Goal: Task Accomplishment & Management: Complete application form

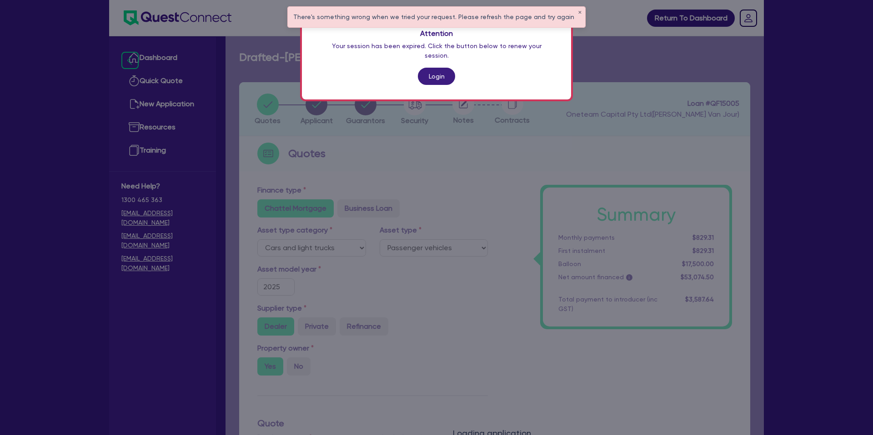
select select "CARS_AND_LIGHT_TRUCKS"
select select "PASSENGER_VEHICLES"
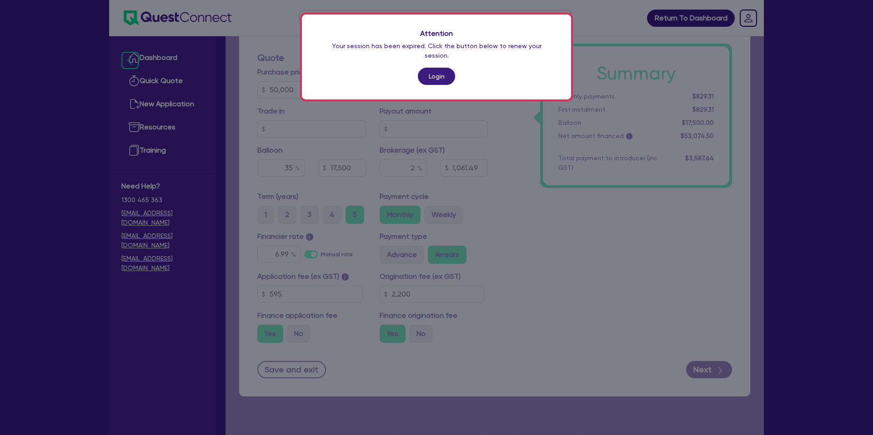
click at [836, 201] on div "Attention Your session has been expired. Click the button below to renew your s…" at bounding box center [436, 217] width 873 height 435
click at [436, 68] on link "Login" at bounding box center [436, 76] width 37 height 17
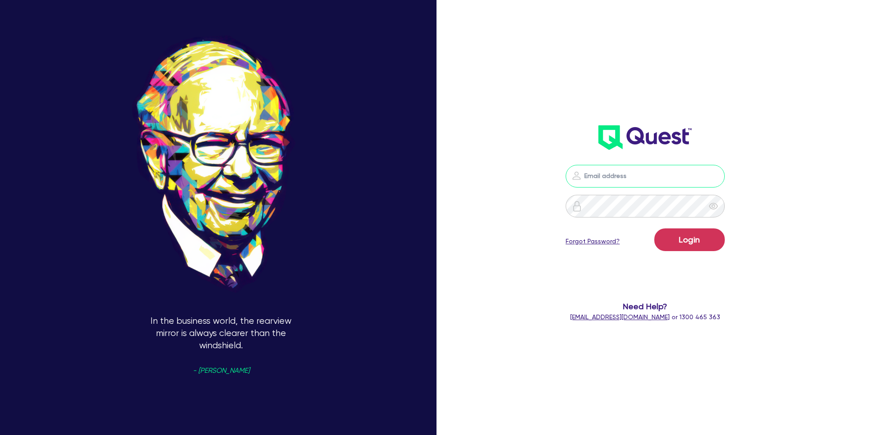
click at [613, 175] on input "email" at bounding box center [644, 176] width 159 height 23
type input "[PERSON_NAME][EMAIL_ADDRESS][DOMAIN_NAME]"
click at [668, 231] on button "Login" at bounding box center [689, 240] width 70 height 23
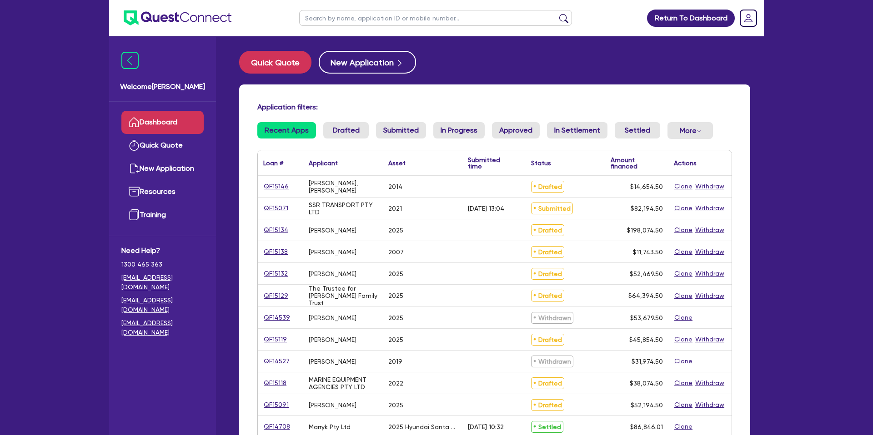
click at [375, 15] on input "text" at bounding box center [435, 18] width 273 height 16
type input "Hamish"
click at [556, 14] on button "submit" at bounding box center [563, 20] width 15 height 13
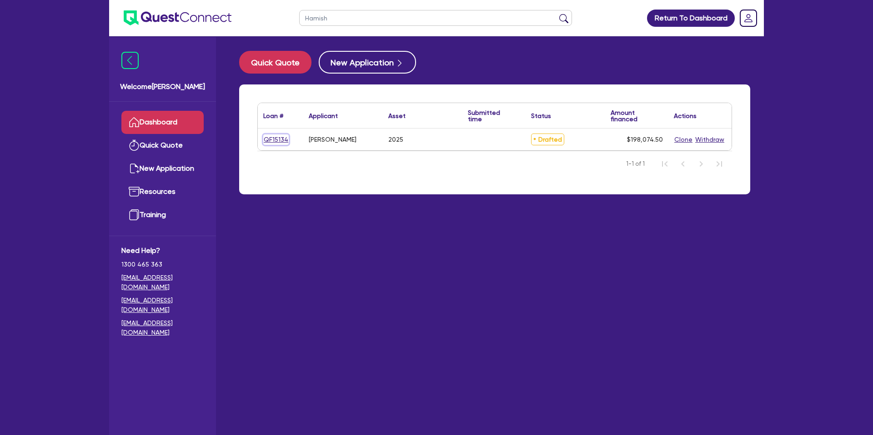
click at [277, 145] on link "QF15134" at bounding box center [275, 140] width 25 height 10
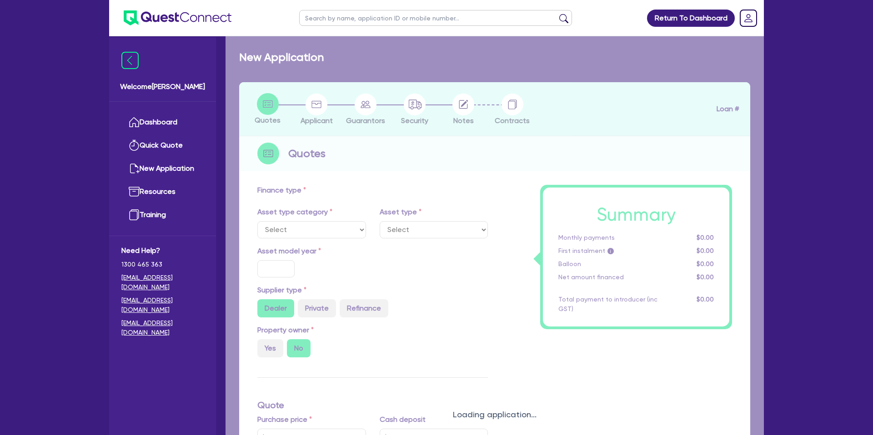
select select "CARS_AND_LIGHT_TRUCKS"
type input "2025"
radio input "true"
type input "220,000"
type input "25,000"
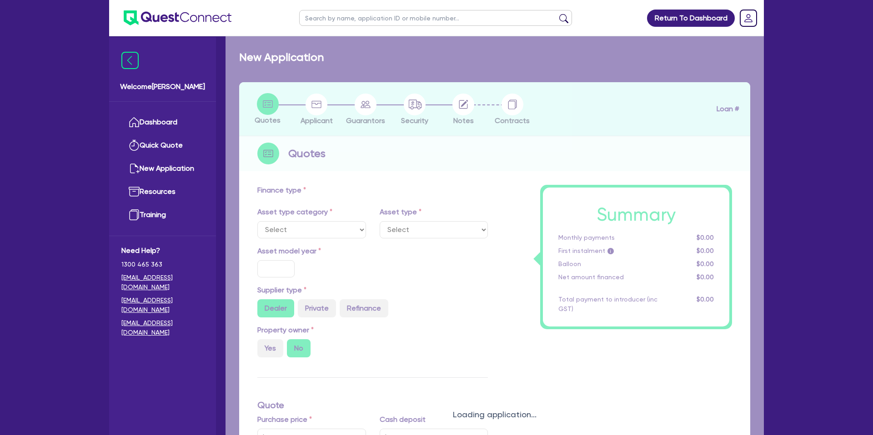
type input "8.99"
type input "2,200"
select select "PASSENGER_VEHICLES"
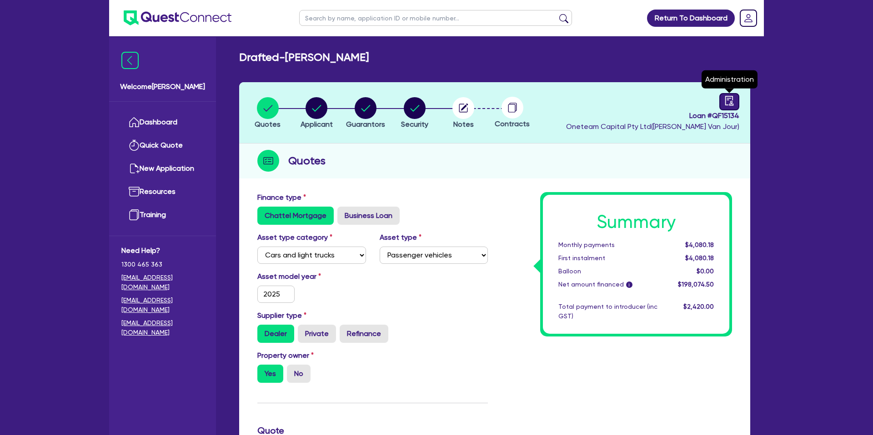
click at [731, 101] on icon "audit" at bounding box center [729, 101] width 8 height 10
select select "DRAFTED_NEW"
select select "Other"
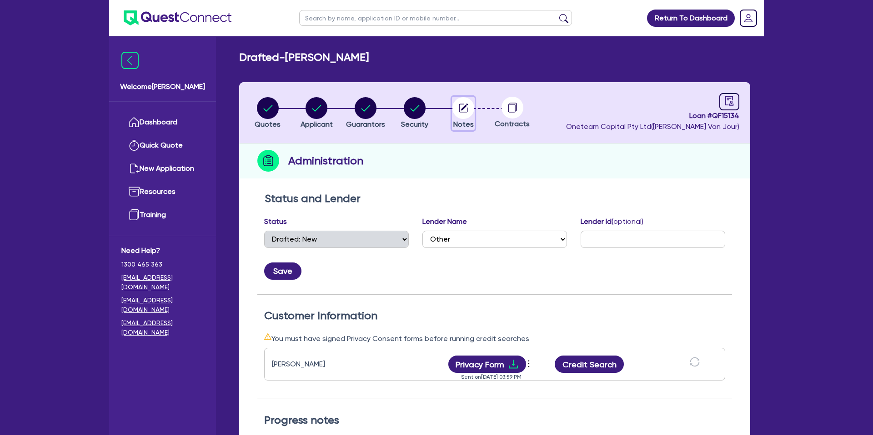
click at [459, 113] on circle "button" at bounding box center [463, 108] width 22 height 22
select select "Other"
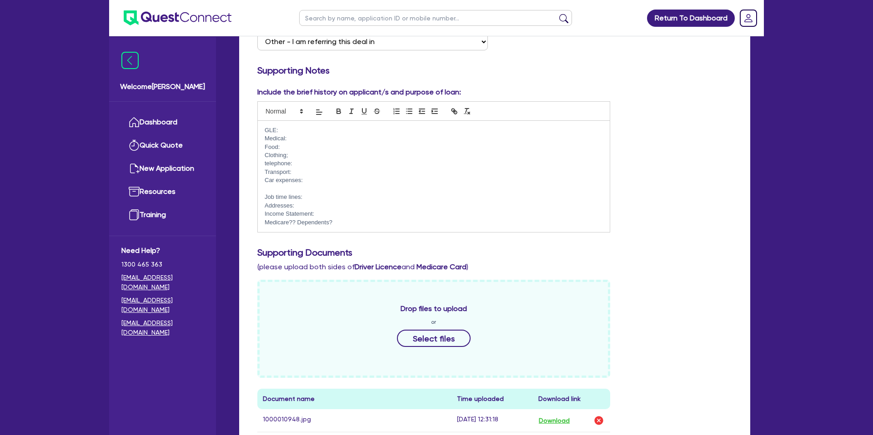
scroll to position [224, 0]
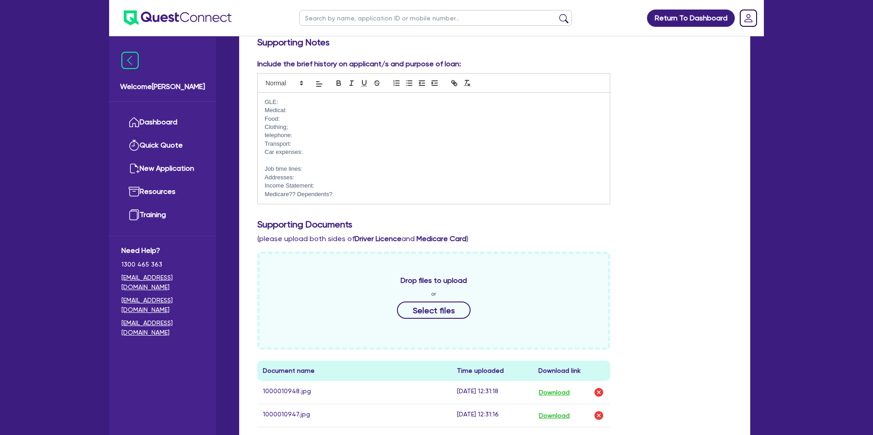
click at [314, 167] on p "Job time lines:" at bounding box center [434, 169] width 338 height 8
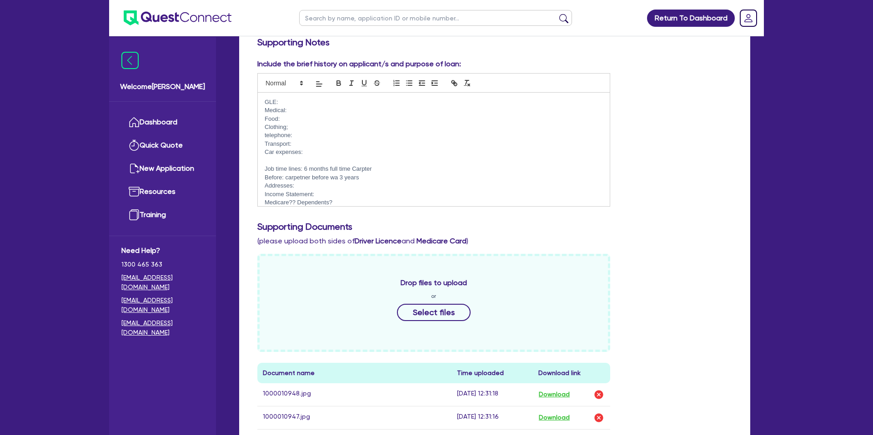
click at [303, 188] on p "Addresses:" at bounding box center [434, 186] width 338 height 8
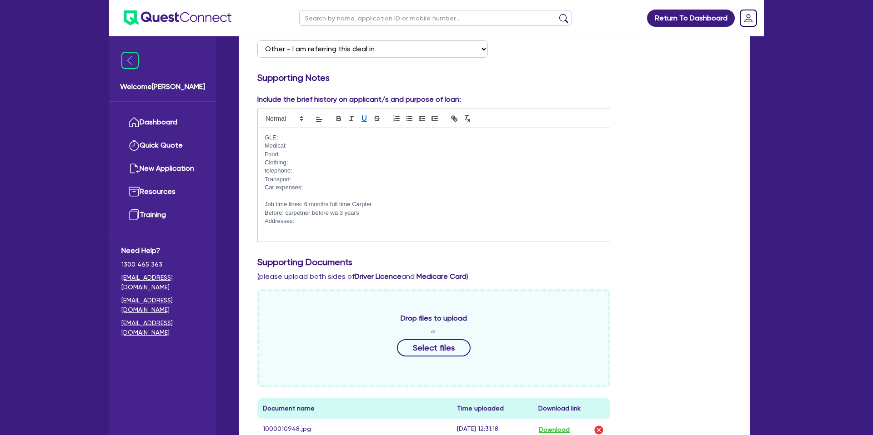
scroll to position [185, 0]
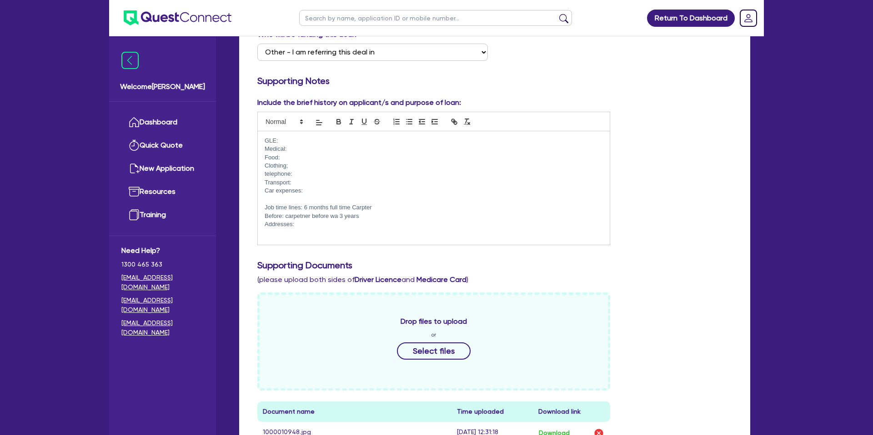
click at [310, 226] on p "Addresses:" at bounding box center [434, 224] width 338 height 8
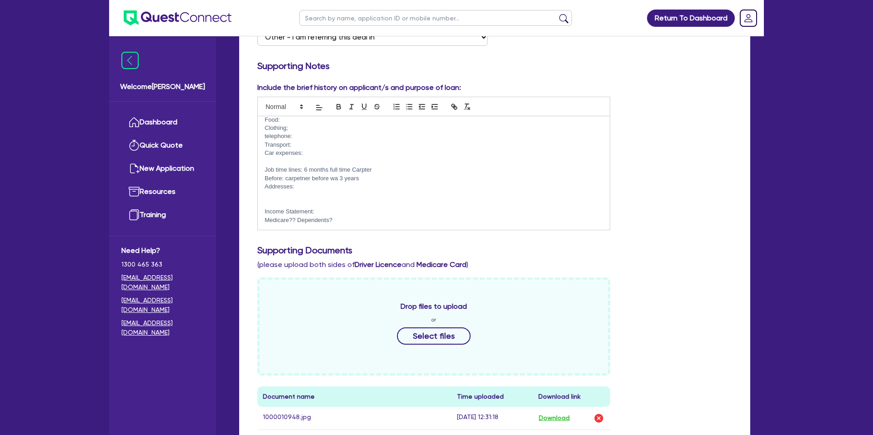
scroll to position [205, 0]
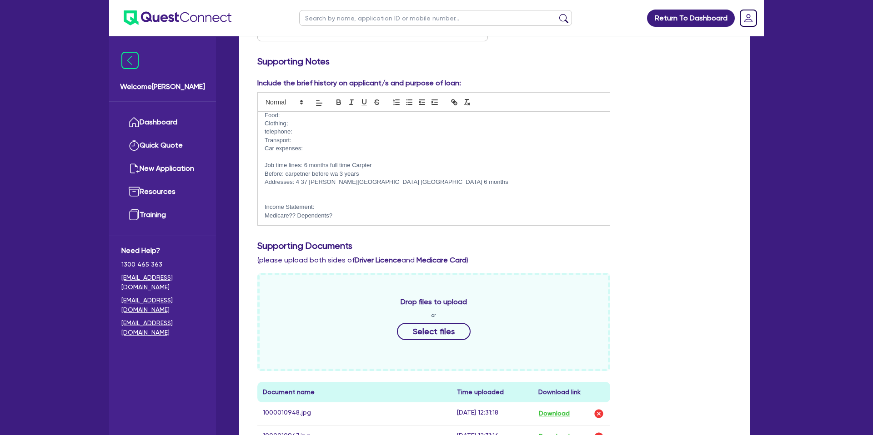
click at [687, 119] on div "Include the brief history on applicant/s and purpose of loan: GLE: Medical: Foo…" at bounding box center [494, 155] width 488 height 155
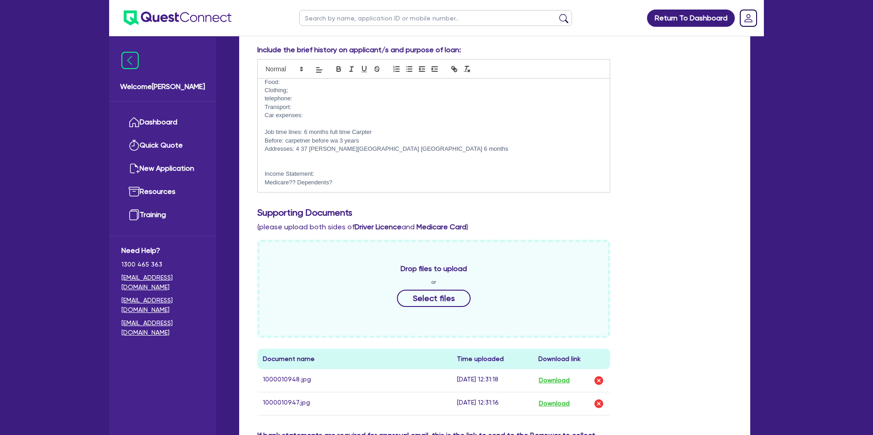
scroll to position [242, 0]
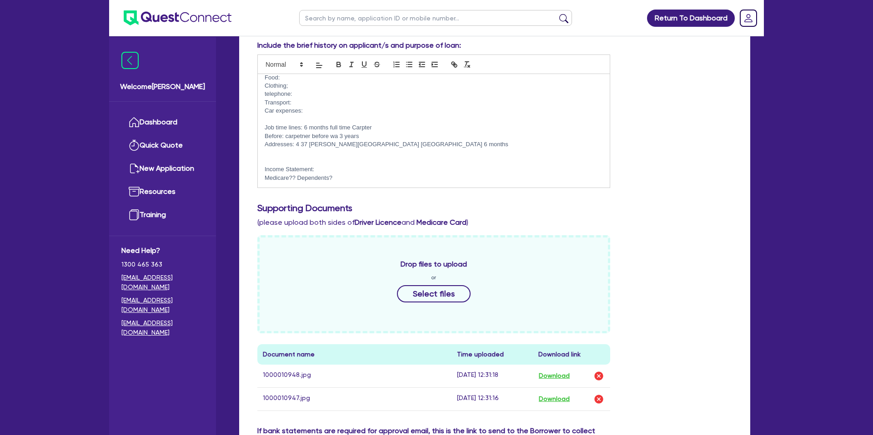
click at [275, 160] on p at bounding box center [434, 161] width 338 height 8
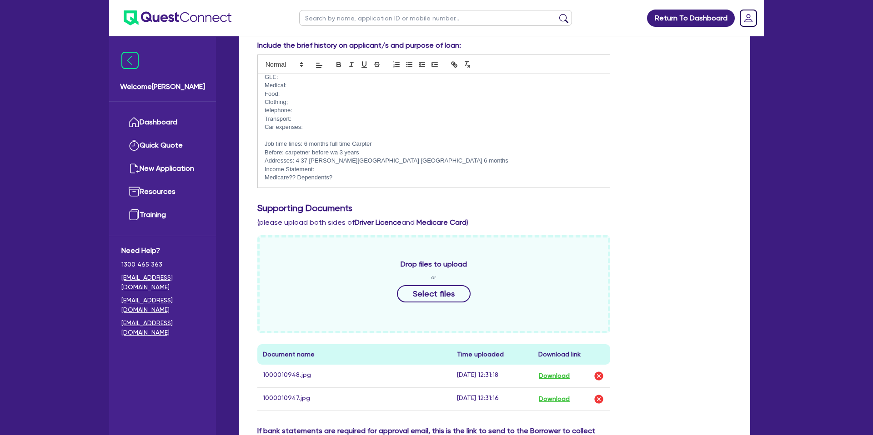
click at [327, 174] on p "Medicare?? Dependents?" at bounding box center [434, 178] width 338 height 8
click at [321, 169] on p "Income Statement:" at bounding box center [434, 169] width 338 height 8
click at [388, 148] on p "Job time lines: 6 months full time Carpter" at bounding box center [434, 144] width 338 height 8
click at [370, 152] on p "Before: carpetner before wa 3 years" at bounding box center [434, 153] width 338 height 8
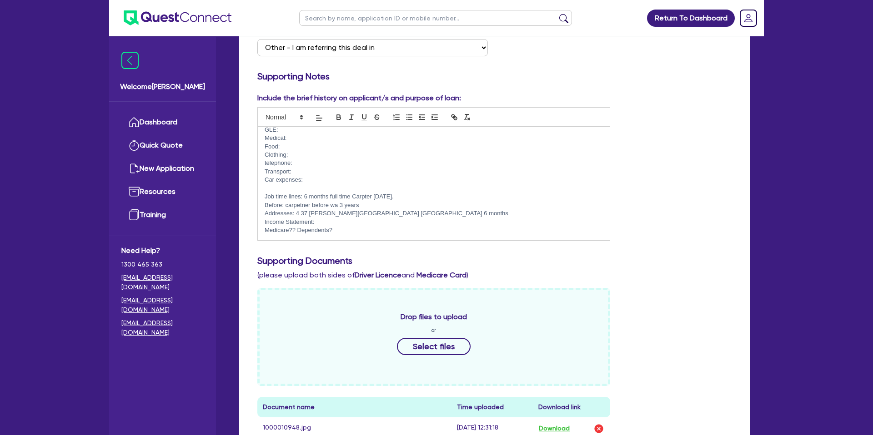
scroll to position [189, 0]
click at [323, 229] on p "Medicare?? Dependents?" at bounding box center [434, 231] width 338 height 8
click at [331, 224] on p "Income Statement:" at bounding box center [434, 223] width 338 height 8
click at [343, 231] on p "Medicare?? Dependents?" at bounding box center [434, 231] width 338 height 8
click at [322, 223] on p "Income Statement:" at bounding box center [434, 223] width 338 height 8
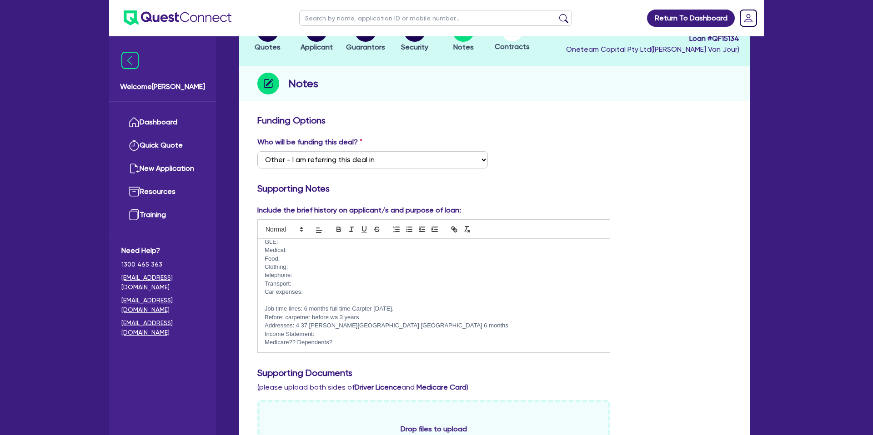
scroll to position [0, 0]
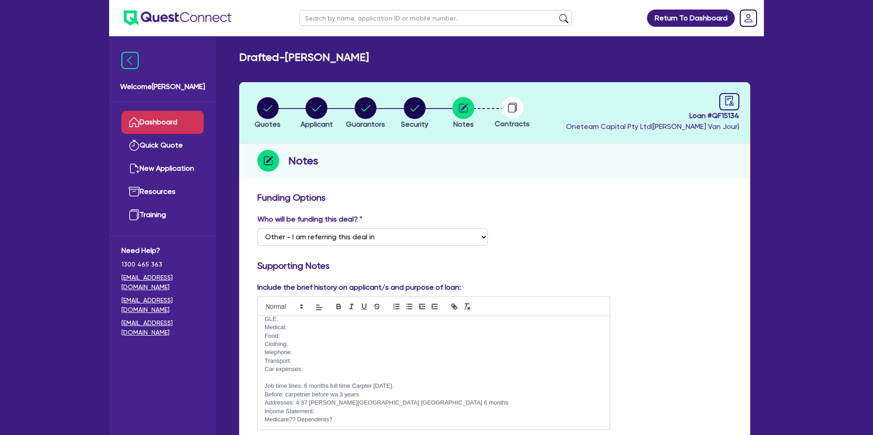
click at [169, 122] on link "Dashboard" at bounding box center [162, 122] width 82 height 23
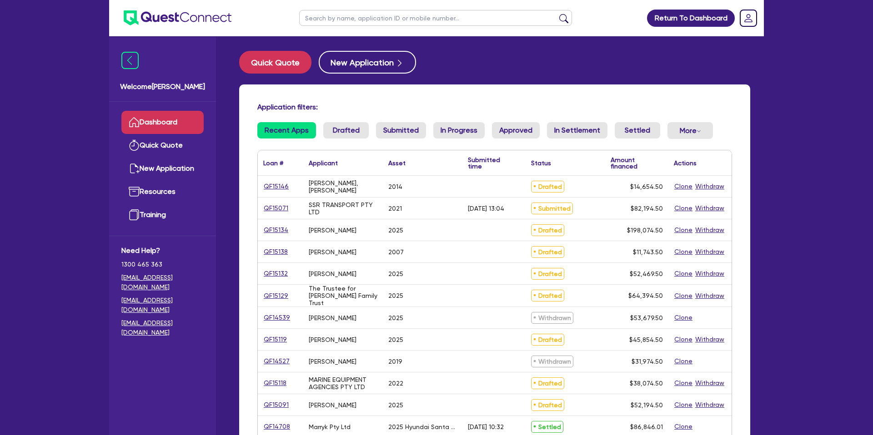
click at [872, 65] on div "Return To Dashboard Edit Profile Logout Welcome [PERSON_NAME] Quick Quote New A…" at bounding box center [436, 356] width 873 height 713
click at [340, 21] on input "text" at bounding box center [435, 18] width 273 height 16
type input "hamish"
click at [556, 14] on button "submit" at bounding box center [563, 20] width 15 height 13
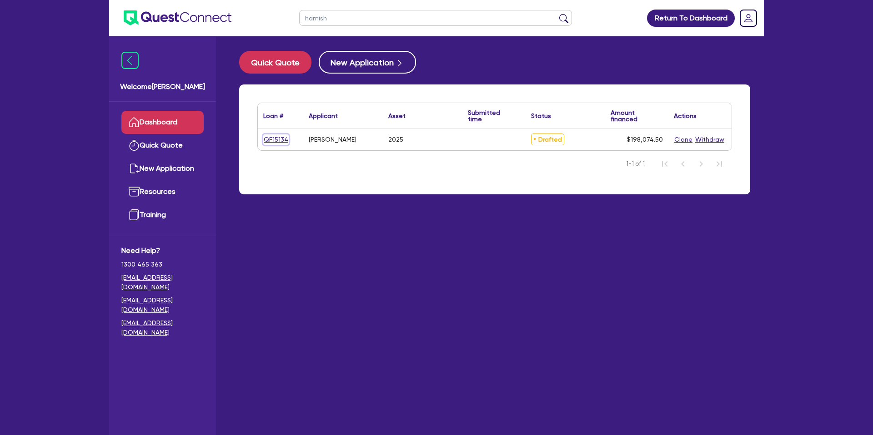
click at [277, 138] on link "QF15134" at bounding box center [275, 140] width 25 height 10
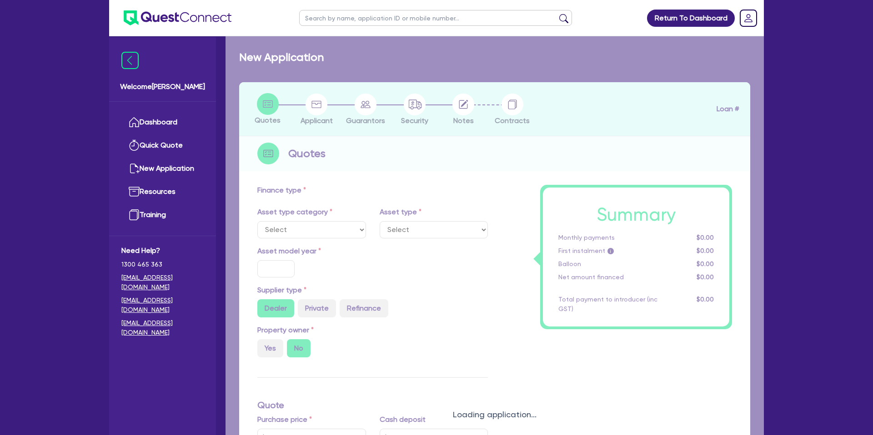
select select "CARS_AND_LIGHT_TRUCKS"
type input "2025"
radio input "true"
type input "220,000"
type input "25,000"
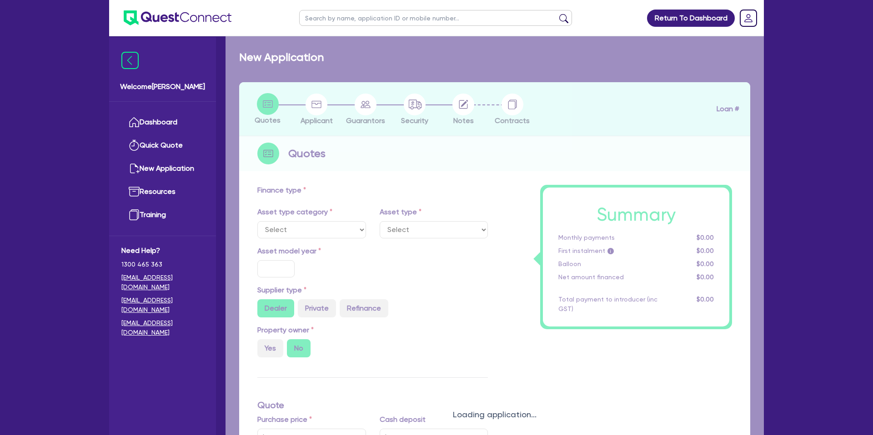
type input "8.99"
type input "2,200"
select select "PASSENGER_VEHICLES"
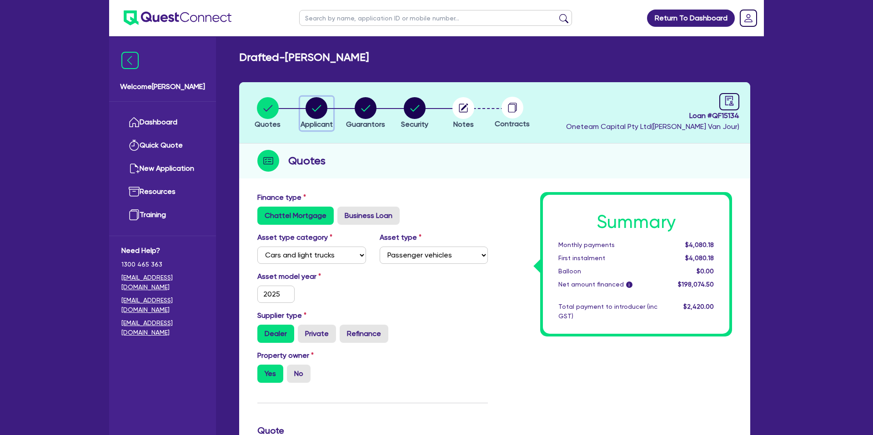
click at [313, 108] on circle "button" at bounding box center [316, 108] width 22 height 22
select select "SOLE_TRADER"
select select "BUILDING_CONSTRUCTION"
select select "TRADES_SERVICES_BUSINESSES_GOVERNMENT"
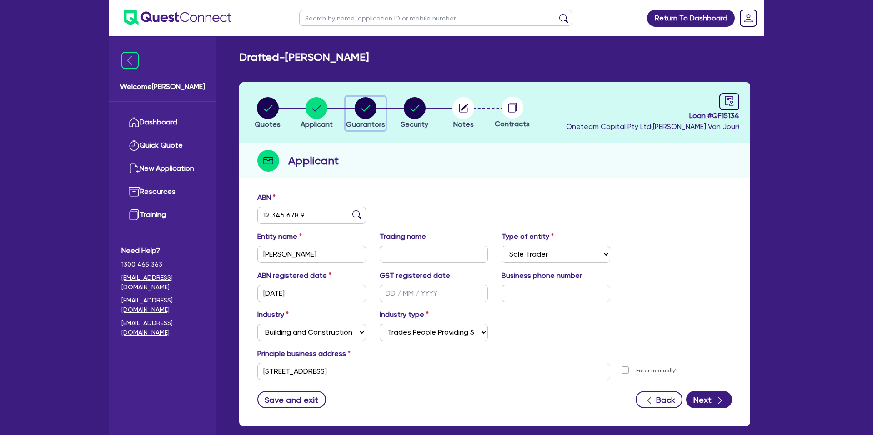
click at [375, 110] on circle "button" at bounding box center [366, 108] width 22 height 22
select select "MR"
select select "QLD"
select select "SINGLE"
select select "CASH"
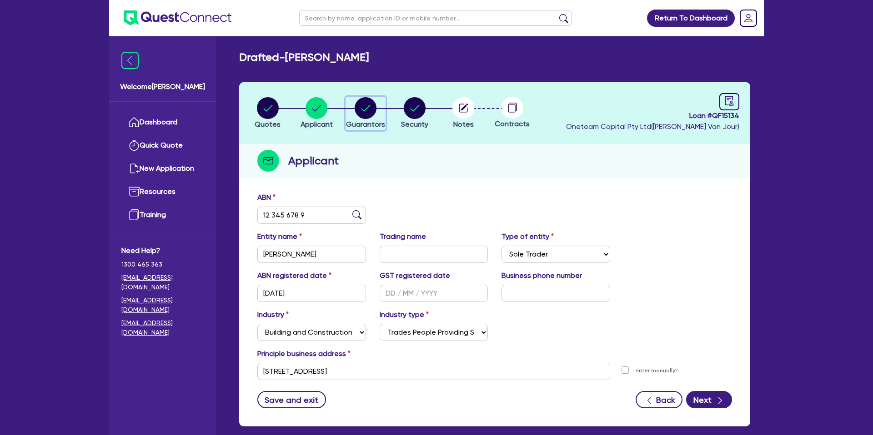
select select "VEHICLE_LOAN"
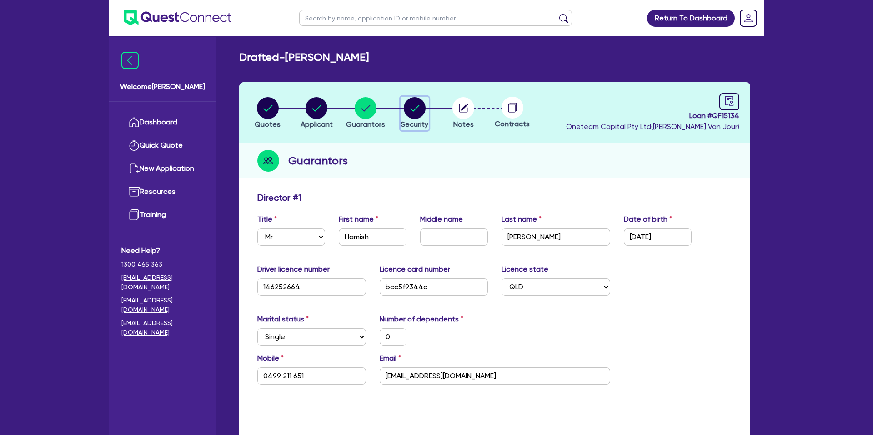
click at [419, 108] on circle "button" at bounding box center [415, 108] width 22 height 22
select select "CARS_AND_LIGHT_TRUCKS"
select select "PASSENGER_VEHICLES"
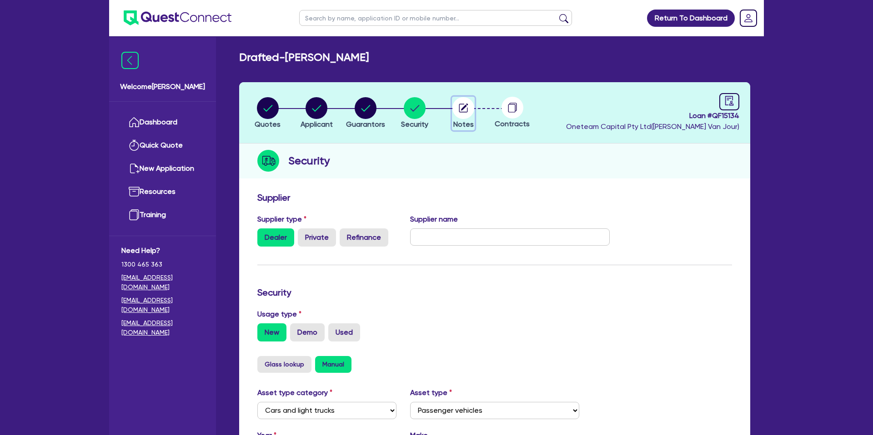
click at [452, 107] on icon "button" at bounding box center [463, 108] width 22 height 22
select select "Other"
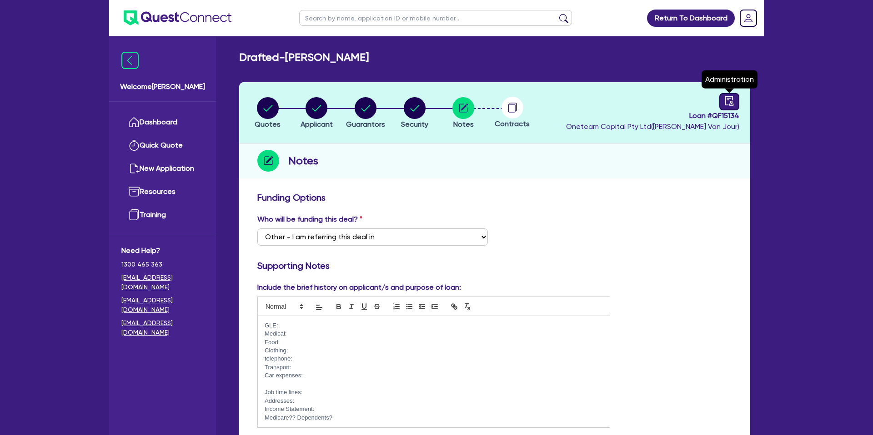
click at [731, 101] on icon "audit" at bounding box center [729, 101] width 8 height 10
select select "DRAFTED_NEW"
select select "Other"
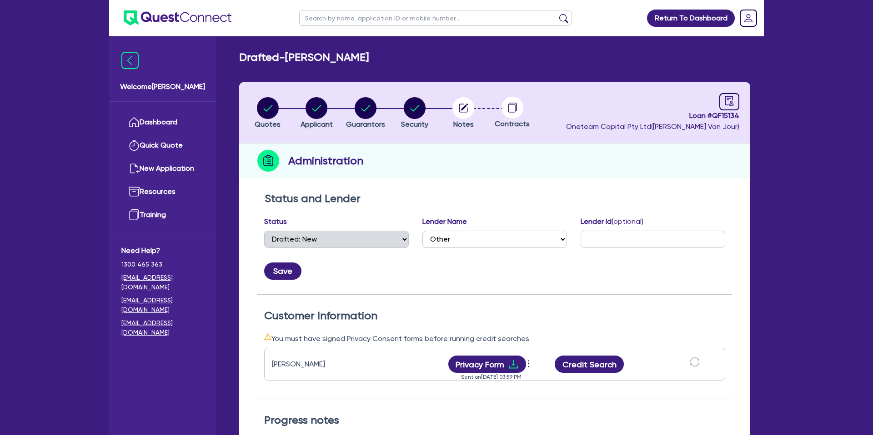
click at [502, 130] on header "Quotes Applicant [GEOGRAPHIC_DATA] Security Notes Contracts Loan # QF15134 Onet…" at bounding box center [494, 112] width 511 height 61
click at [310, 105] on circle "button" at bounding box center [316, 108] width 22 height 22
select select "SOLE_TRADER"
select select "BUILDING_CONSTRUCTION"
select select "TRADES_SERVICES_BUSINESSES_GOVERNMENT"
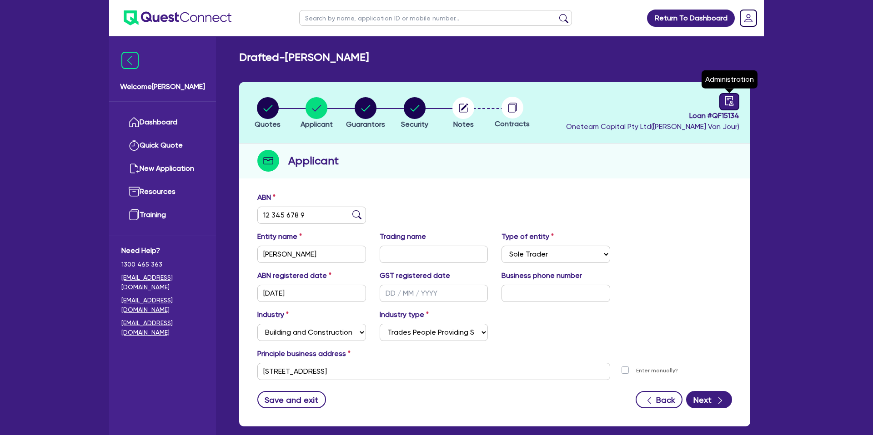
click at [730, 100] on icon "audit" at bounding box center [729, 101] width 10 height 10
select select "DRAFTED_NEW"
select select "Other"
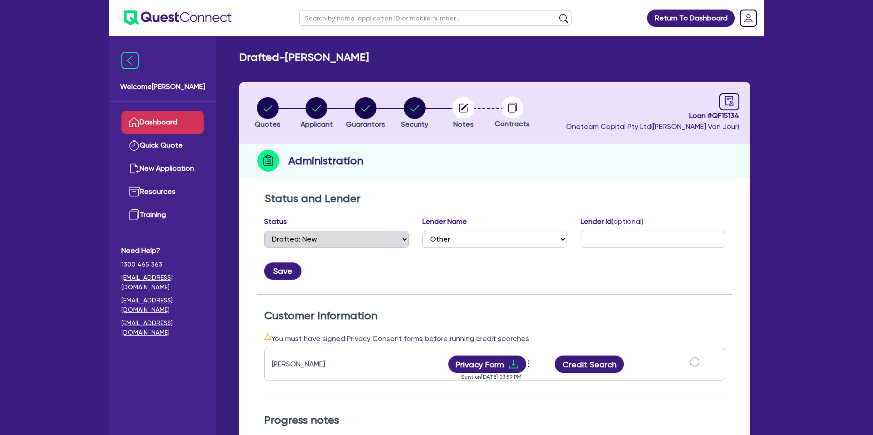
click at [180, 116] on link "Dashboard" at bounding box center [162, 122] width 82 height 23
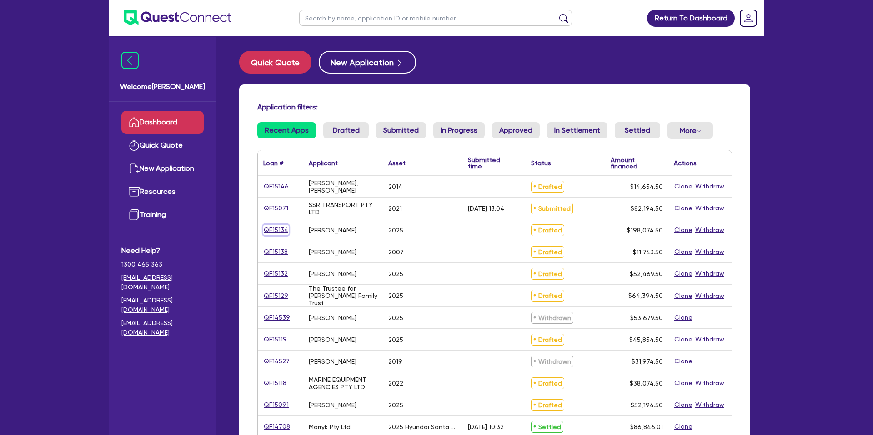
click at [280, 231] on link "QF15134" at bounding box center [275, 230] width 25 height 10
select select "CARS_AND_LIGHT_TRUCKS"
select select "PASSENGER_VEHICLES"
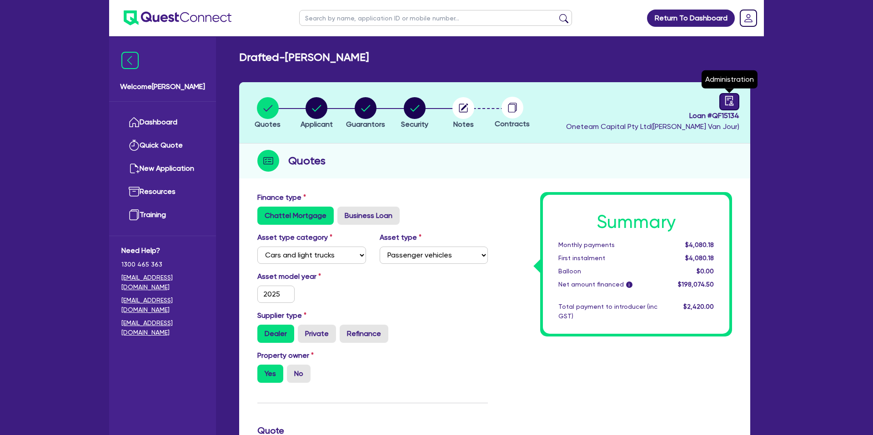
click at [738, 105] on link at bounding box center [729, 101] width 20 height 17
select select "DRAFTED_NEW"
select select "Other"
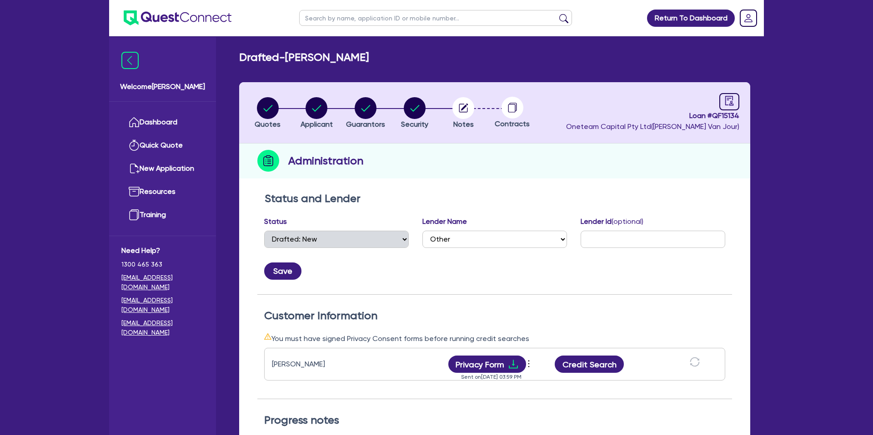
click at [579, 176] on div "Administration" at bounding box center [494, 161] width 511 height 35
click at [147, 123] on link "Dashboard" at bounding box center [162, 122] width 82 height 23
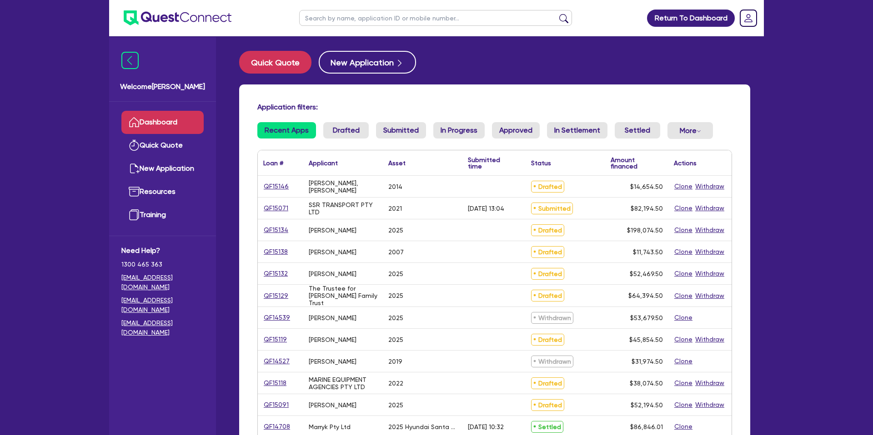
click at [439, 17] on input "text" at bounding box center [435, 18] width 273 height 16
type input "m"
type input "[PERSON_NAME]"
click at [556, 14] on button "submit" at bounding box center [563, 20] width 15 height 13
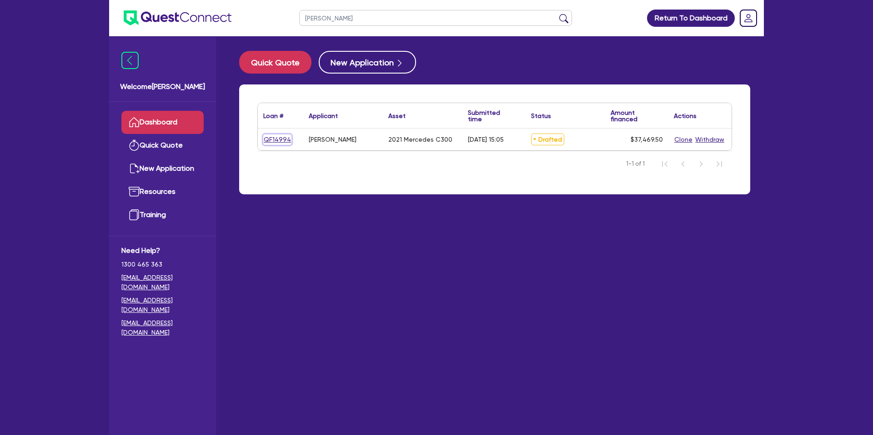
click at [281, 137] on link "QF14994" at bounding box center [277, 140] width 28 height 10
select select "CARS_AND_LIGHT_TRUCKS"
select select "PASSENGER_VEHICLES"
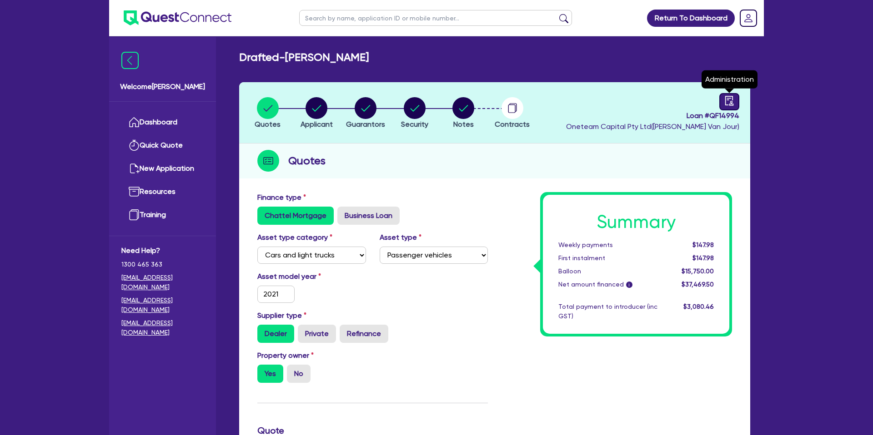
click at [726, 105] on icon "audit" at bounding box center [729, 101] width 8 height 10
select select "DRAFTED_AMENDED"
select select "Branded Financial Services"
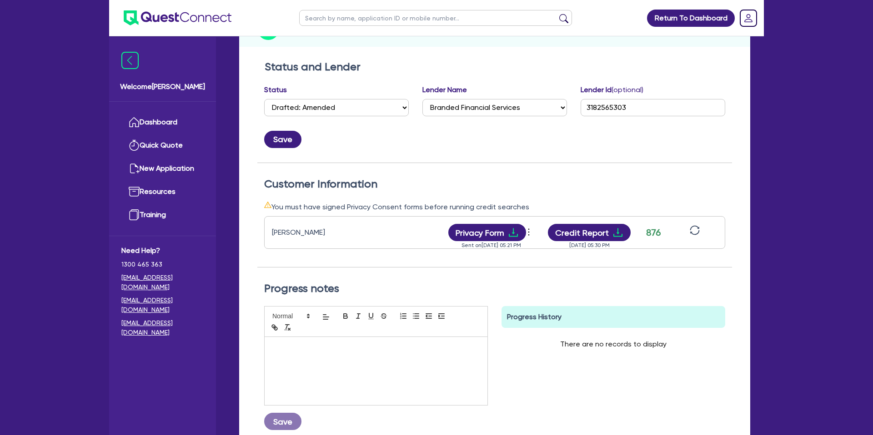
scroll to position [133, 0]
click at [693, 229] on icon "sync" at bounding box center [695, 230] width 10 height 10
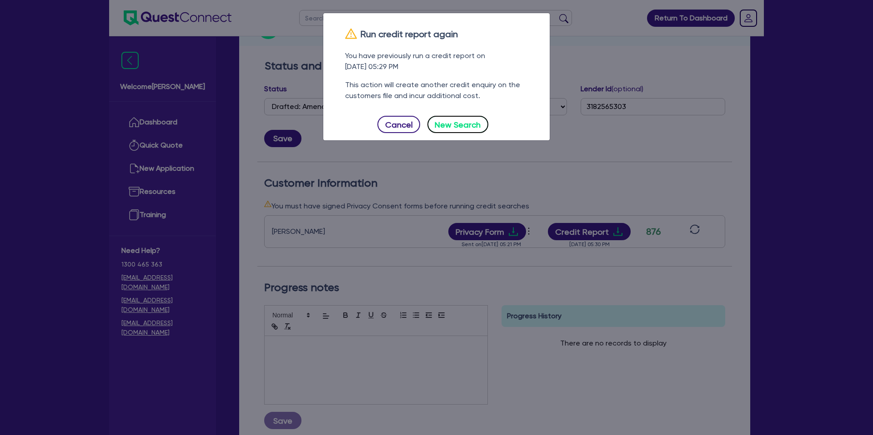
click at [460, 122] on button "New Search" at bounding box center [457, 124] width 61 height 17
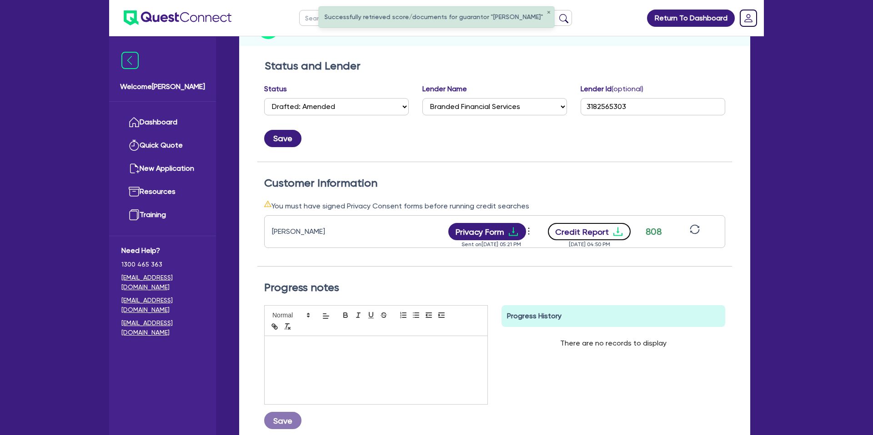
click at [612, 229] on icon "download" at bounding box center [617, 231] width 11 height 11
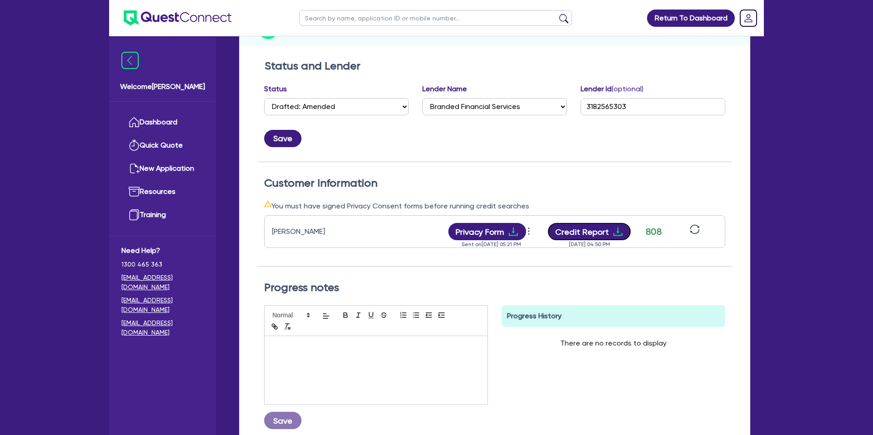
scroll to position [0, 0]
